Goal: Task Accomplishment & Management: Complete application form

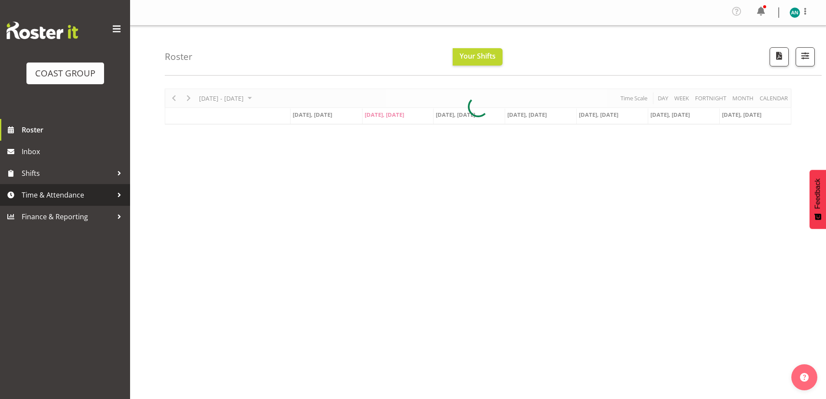
click at [57, 197] on span "Time & Attendance" at bounding box center [67, 194] width 91 height 13
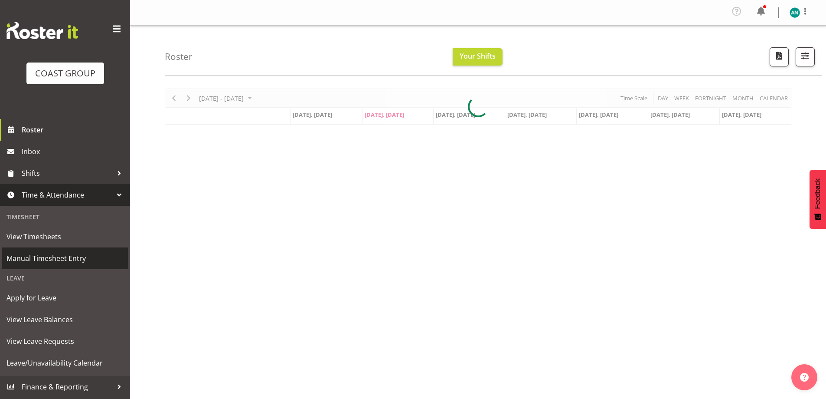
click at [57, 261] on span "Manual Timesheet Entry" at bounding box center [65, 258] width 117 height 13
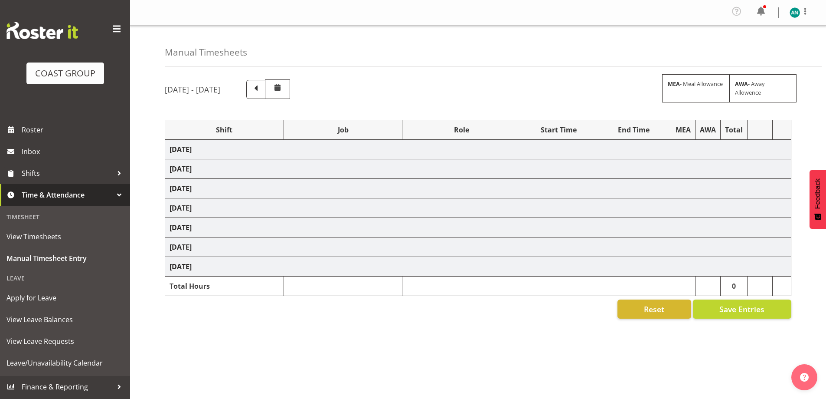
select select "47759"
select select "7032"
select select "47759"
select select "7032"
select select "8"
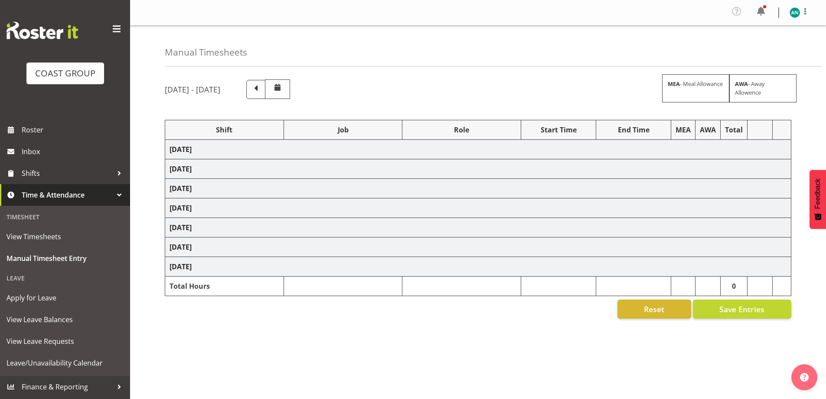
select select "47759"
select select "7032"
select select "47759"
select select "7032"
select select "47759"
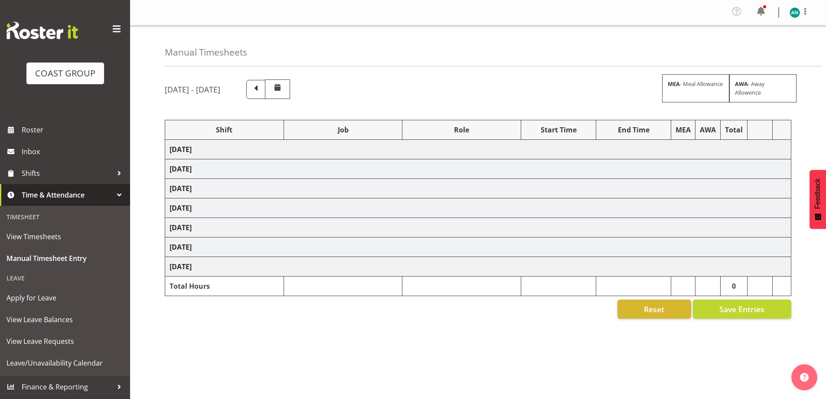
select select "7032"
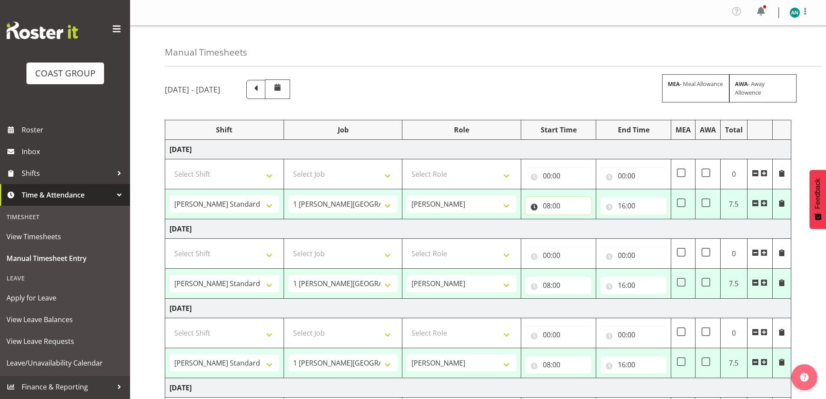
click at [576, 208] on input "08:00" at bounding box center [559, 205] width 66 height 17
click at [582, 234] on select "00 01 02 03 04 05 06 07 08 09 10 11 12 13 14 15 16 17 18 19 20 21 22 23" at bounding box center [585, 227] width 20 height 17
select select "7"
click at [575, 219] on select "00 01 02 03 04 05 06 07 08 09 10 11 12 13 14 15 16 17 18 19 20 21 22 23" at bounding box center [585, 227] width 20 height 17
type input "07:00"
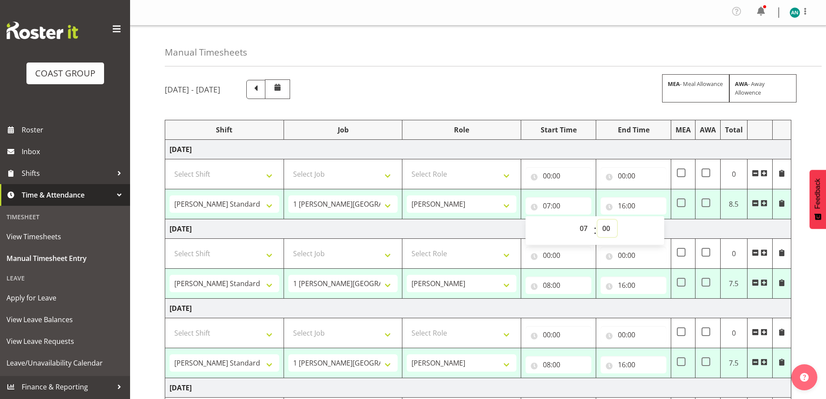
click at [608, 227] on select "00 01 02 03 04 05 06 07 08 09 10 11 12 13 14 15 16 17 18 19 20 21 22 23 24 25 2…" at bounding box center [608, 227] width 20 height 17
select select "30"
click at [598, 219] on select "00 01 02 03 04 05 06 07 08 09 10 11 12 13 14 15 16 17 18 19 20 21 22 23 24 25 2…" at bounding box center [608, 227] width 20 height 17
type input "07:30"
drag, startPoint x: 570, startPoint y: 285, endPoint x: 575, endPoint y: 289, distance: 5.8
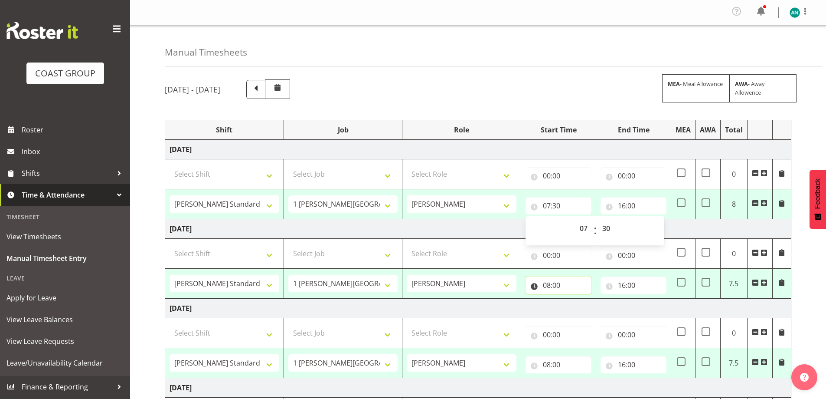
click at [571, 285] on input "08:00" at bounding box center [559, 284] width 66 height 17
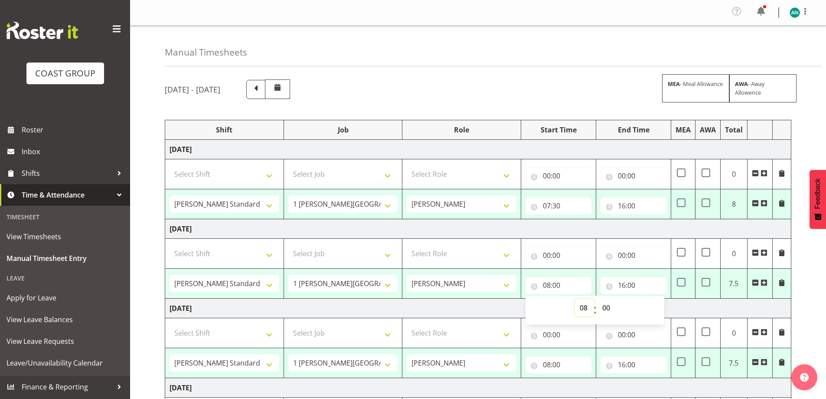
drag, startPoint x: 584, startPoint y: 304, endPoint x: 585, endPoint y: 300, distance: 4.4
click at [585, 304] on select "00 01 02 03 04 05 06 07 08 09 10 11 12 13 14 15 16 17 18 19 20 21 22 23" at bounding box center [585, 307] width 20 height 17
select select "7"
click at [575, 299] on select "00 01 02 03 04 05 06 07 08 09 10 11 12 13 14 15 16 17 18 19 20 21 22 23" at bounding box center [585, 307] width 20 height 17
type input "07:00"
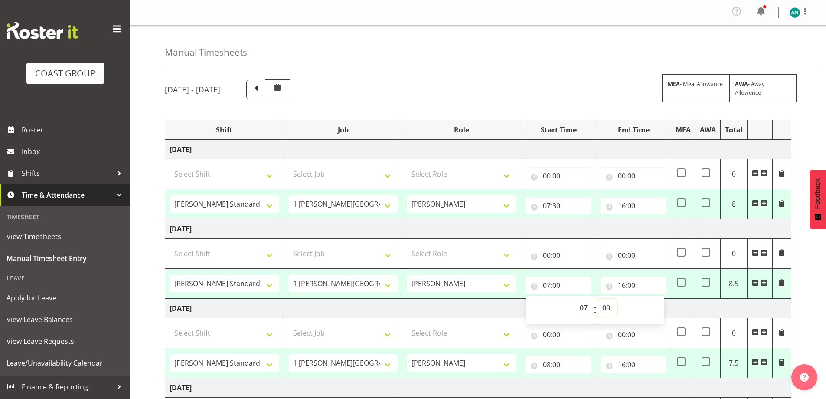
click at [609, 308] on select "00 01 02 03 04 05 06 07 08 09 10 11 12 13 14 15 16 17 18 19 20 21 22 23 24 25 2…" at bounding box center [608, 307] width 20 height 17
select select "30"
click at [598, 299] on select "00 01 02 03 04 05 06 07 08 09 10 11 12 13 14 15 16 17 18 19 20 21 22 23 24 25 2…" at bounding box center [608, 307] width 20 height 17
type input "07:30"
click at [555, 366] on input "08:00" at bounding box center [559, 364] width 66 height 17
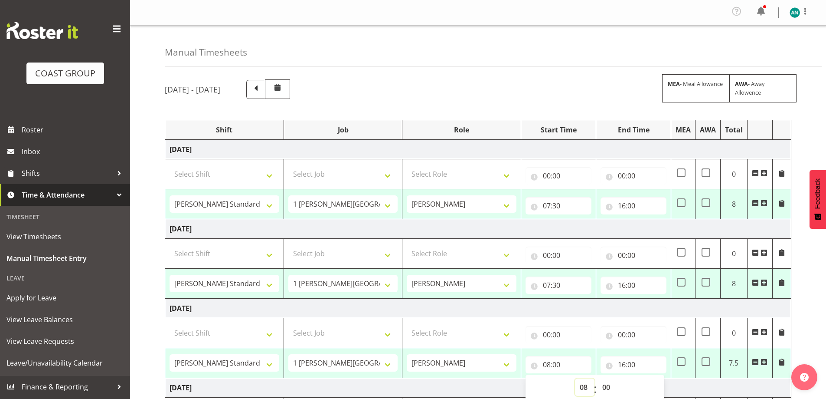
drag, startPoint x: 584, startPoint y: 387, endPoint x: 585, endPoint y: 379, distance: 7.4
click at [584, 387] on select "00 01 02 03 04 05 06 07 08 09 10 11 12 13 14 15 16 17 18 19 20 21 22 23" at bounding box center [585, 386] width 20 height 17
select select "7"
click at [575, 378] on select "00 01 02 03 04 05 06 07 08 09 10 11 12 13 14 15 16 17 18 19 20 21 22 23" at bounding box center [585, 386] width 20 height 17
type input "07:00"
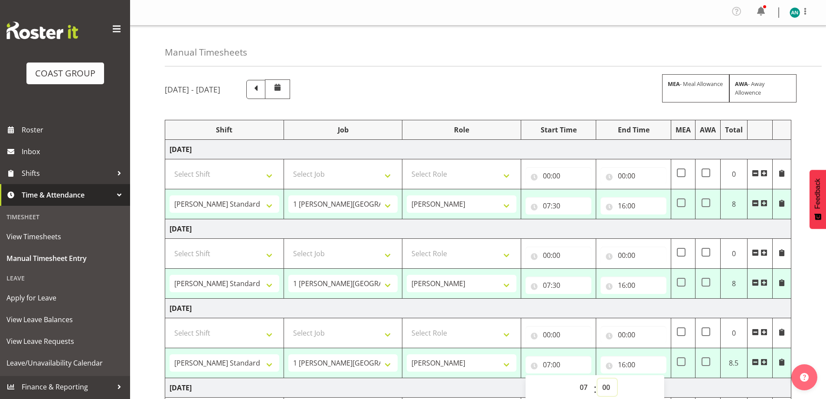
click at [609, 384] on select "00 01 02 03 04 05 06 07 08 09 10 11 12 13 14 15 16 17 18 19 20 21 22 23 24 25 2…" at bounding box center [608, 386] width 20 height 17
select select "30"
click at [598, 378] on select "00 01 02 03 04 05 06 07 08 09 10 11 12 13 14 15 16 17 18 19 20 21 22 23 24 25 2…" at bounding box center [608, 386] width 20 height 17
type input "07:30"
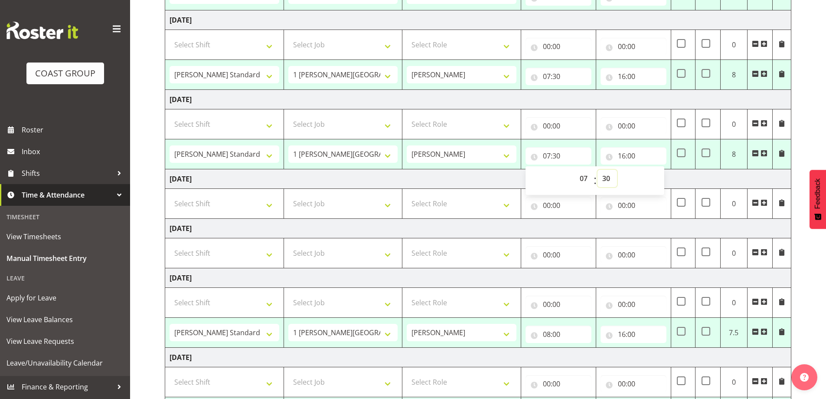
scroll to position [260, 0]
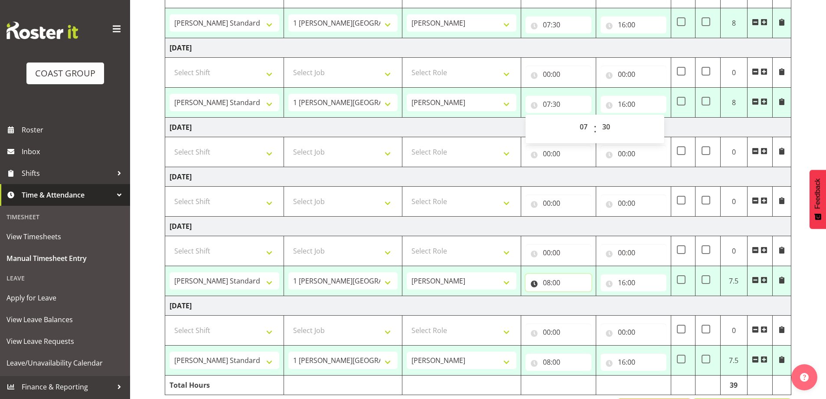
click at [559, 285] on input "08:00" at bounding box center [559, 282] width 66 height 17
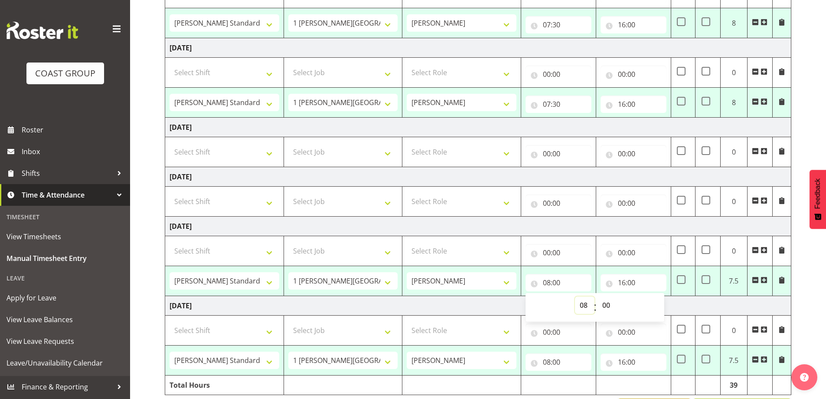
drag, startPoint x: 581, startPoint y: 306, endPoint x: 581, endPoint y: 297, distance: 9.1
click at [581, 306] on select "00 01 02 03 04 05 06 07 08 09 10 11 12 13 14 15 16 17 18 19 20 21 22 23" at bounding box center [585, 304] width 20 height 17
select select "7"
click at [575, 296] on select "00 01 02 03 04 05 06 07 08 09 10 11 12 13 14 15 16 17 18 19 20 21 22 23" at bounding box center [585, 304] width 20 height 17
type input "07:00"
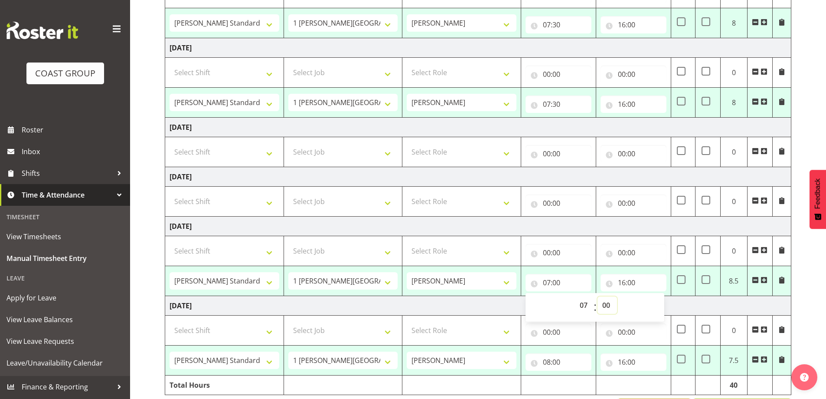
click at [608, 306] on select "00 01 02 03 04 05 06 07 08 09 10 11 12 13 14 15 16 17 18 19 20 21 22 23 24 25 2…" at bounding box center [608, 304] width 20 height 17
select select "30"
click at [598, 296] on select "00 01 02 03 04 05 06 07 08 09 10 11 12 13 14 15 16 17 18 19 20 21 22 23 24 25 2…" at bounding box center [608, 304] width 20 height 17
type input "07:30"
click at [575, 360] on input "08:00" at bounding box center [559, 361] width 66 height 17
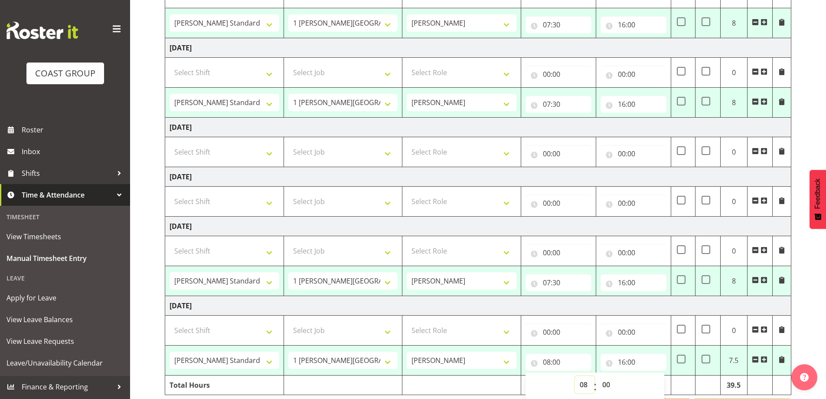
click at [588, 384] on select "00 01 02 03 04 05 06 07 08 09 10 11 12 13 14 15 16 17 18 19 20 21 22 23" at bounding box center [585, 384] width 20 height 17
select select "7"
click at [575, 376] on select "00 01 02 03 04 05 06 07 08 09 10 11 12 13 14 15 16 17 18 19 20 21 22 23" at bounding box center [585, 384] width 20 height 17
type input "07:00"
click at [605, 384] on select "00 01 02 03 04 05 06 07 08 09 10 11 12 13 14 15 16 17 18 19 20 21 22 23 24 25 2…" at bounding box center [608, 384] width 20 height 17
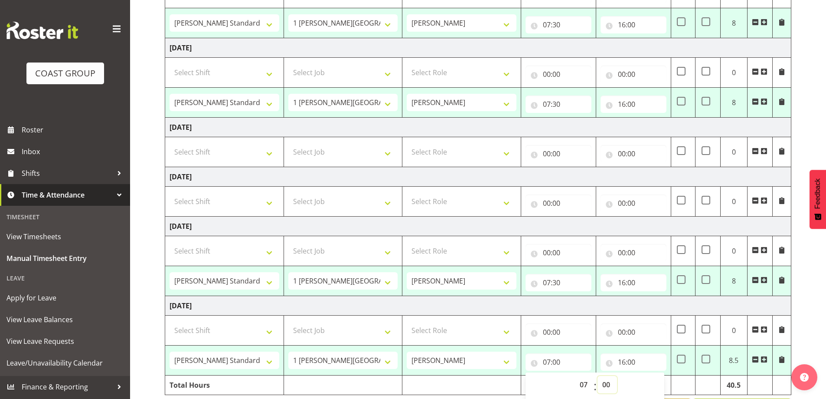
select select "30"
click at [598, 376] on select "00 01 02 03 04 05 06 07 08 09 10 11 12 13 14 15 16 17 18 19 20 21 22 23 24 25 2…" at bounding box center [608, 384] width 20 height 17
type input "07:30"
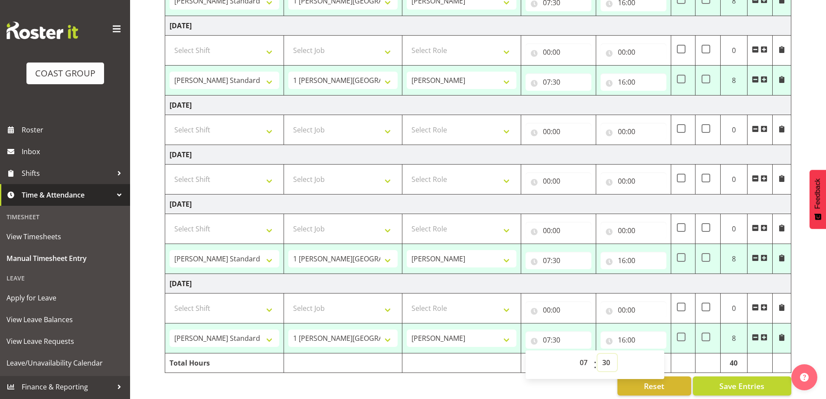
scroll to position [292, 0]
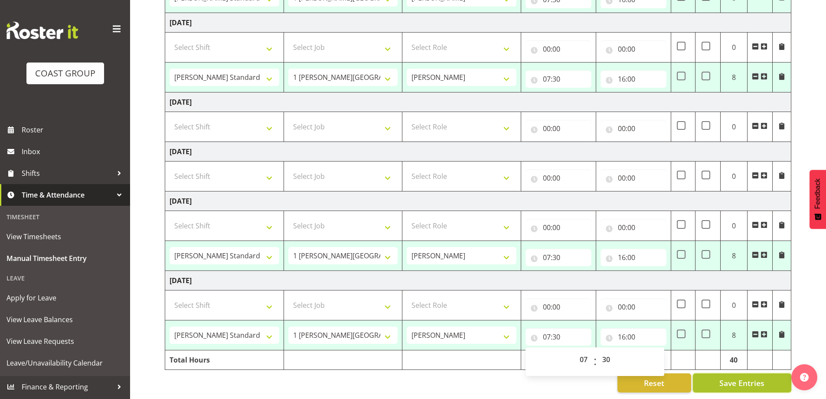
click at [758, 379] on span "Save Entries" at bounding box center [742, 382] width 45 height 11
select select "47759"
select select "7032"
type input "07:30"
type input "16:00"
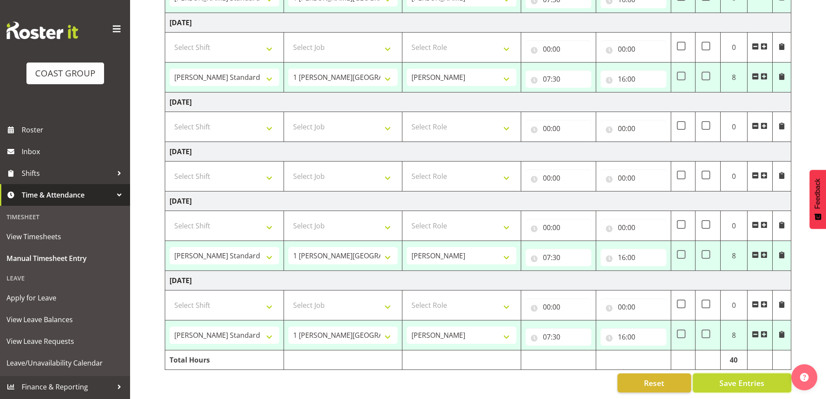
select select "47759"
select select "7032"
type input "07:30"
type input "16:00"
select select "47759"
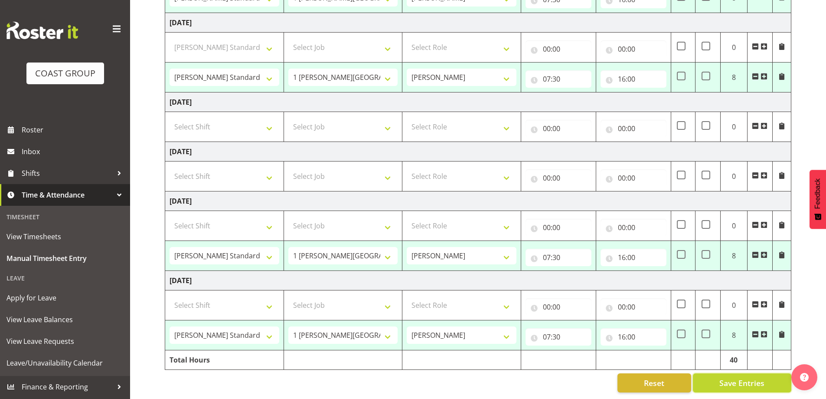
select select "7032"
type input "07:30"
type input "16:00"
select select "47759"
select select "7032"
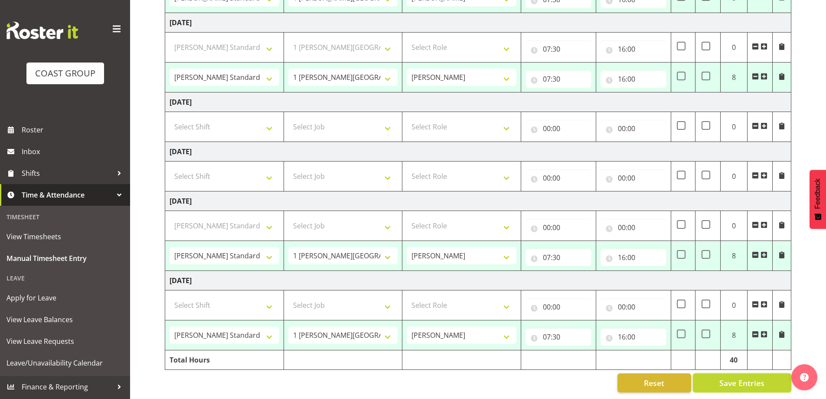
type input "07:30"
type input "16:00"
select select "47759"
select select "7032"
type input "07:30"
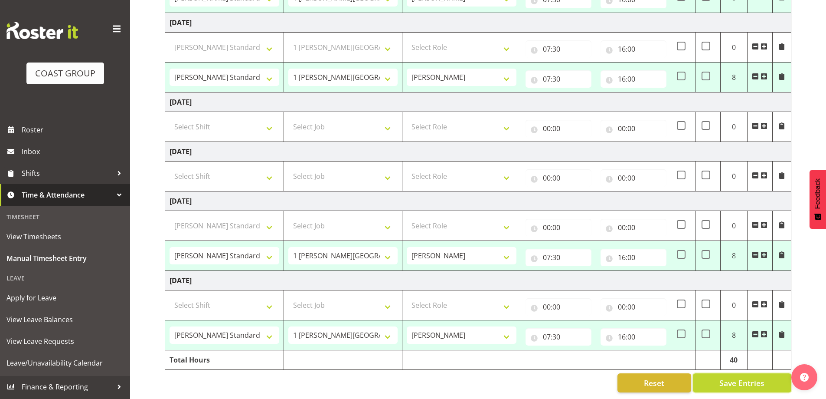
type input "16:00"
select select "47759"
select select "7032"
select select "47759"
select select "7032"
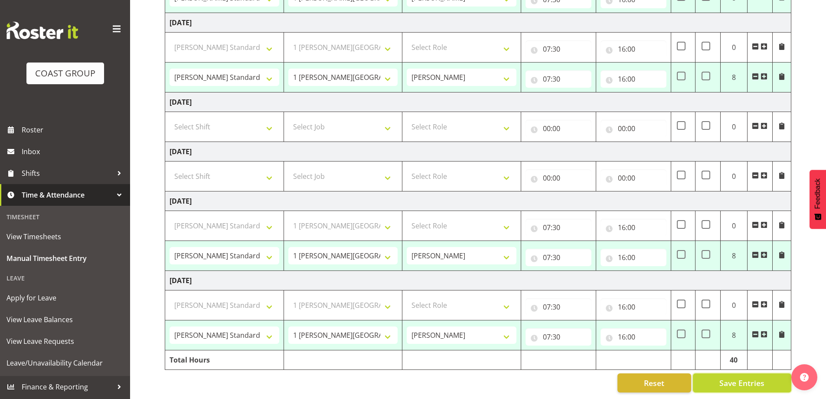
select select "47759"
select select "7032"
select select "47759"
select select "7032"
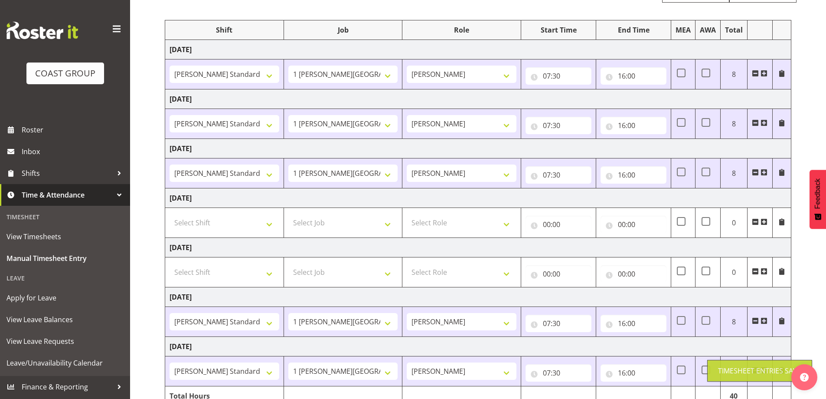
scroll to position [0, 0]
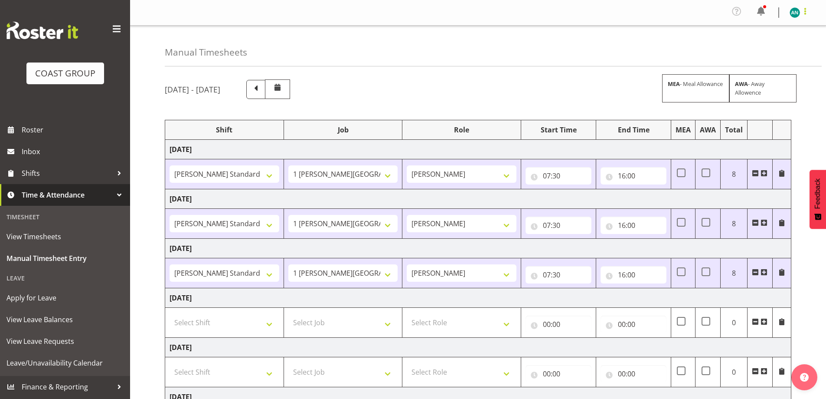
click at [806, 11] on span at bounding box center [805, 11] width 10 height 10
click at [779, 48] on link "Log Out" at bounding box center [768, 48] width 83 height 16
